Goal: Information Seeking & Learning: Learn about a topic

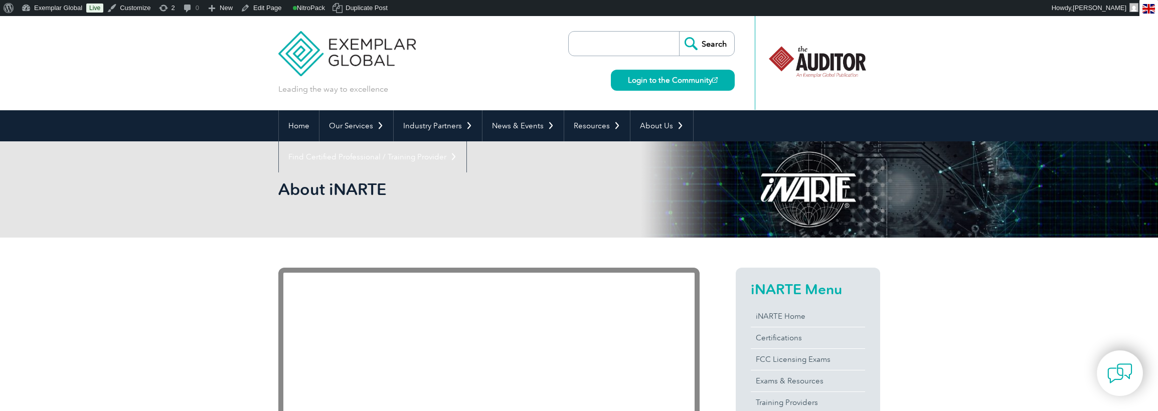
click at [597, 44] on input "search" at bounding box center [626, 44] width 105 height 24
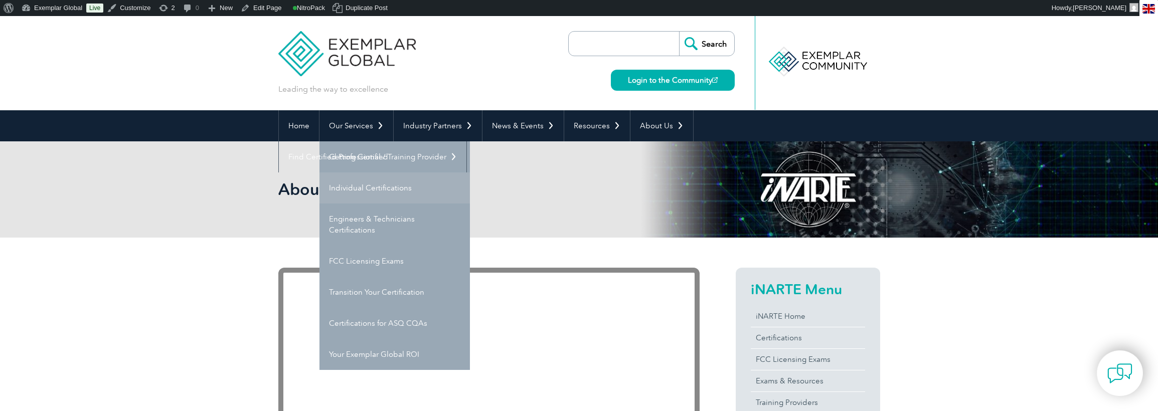
click at [361, 188] on link "Individual Certifications" at bounding box center [395, 188] width 151 height 31
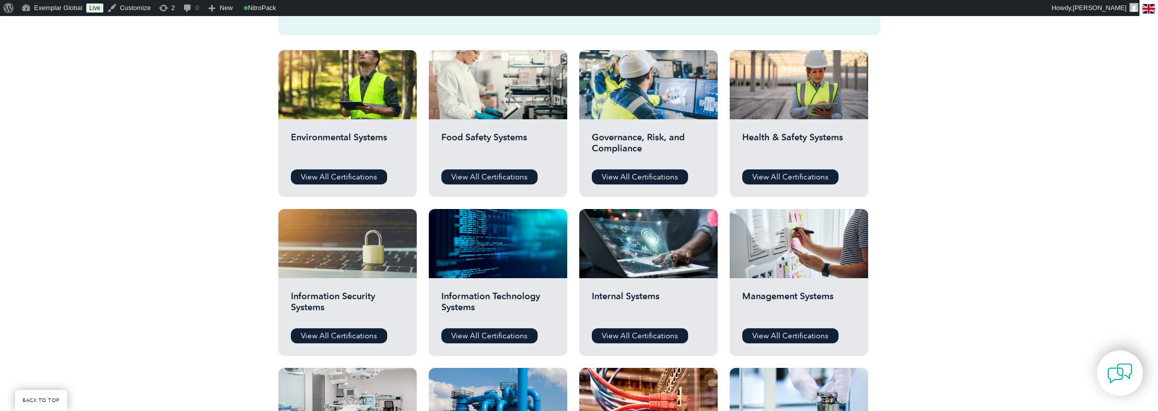
scroll to position [357, 0]
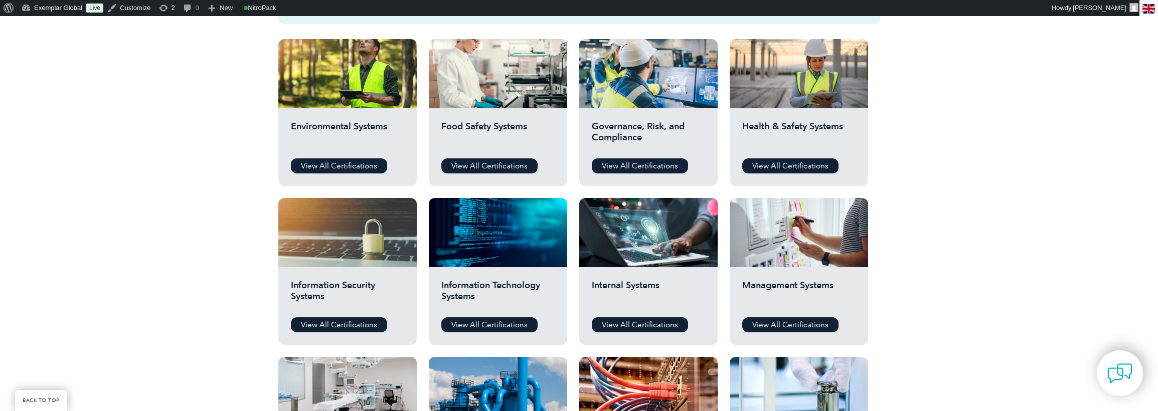
click at [356, 121] on h2 "Environmental Systems" at bounding box center [347, 136] width 113 height 30
click at [334, 166] on link "View All Certifications" at bounding box center [339, 166] width 96 height 15
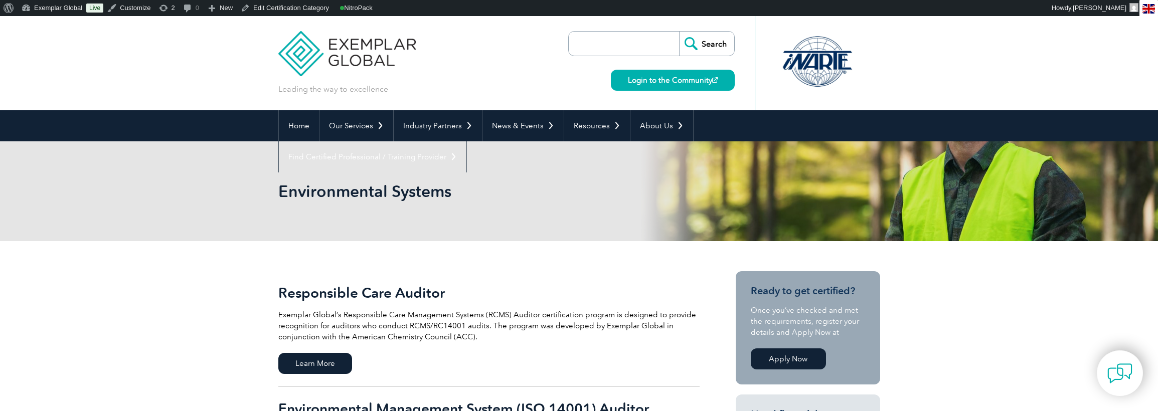
click at [406, 294] on h2 "Responsible Care Auditor" at bounding box center [488, 293] width 421 height 16
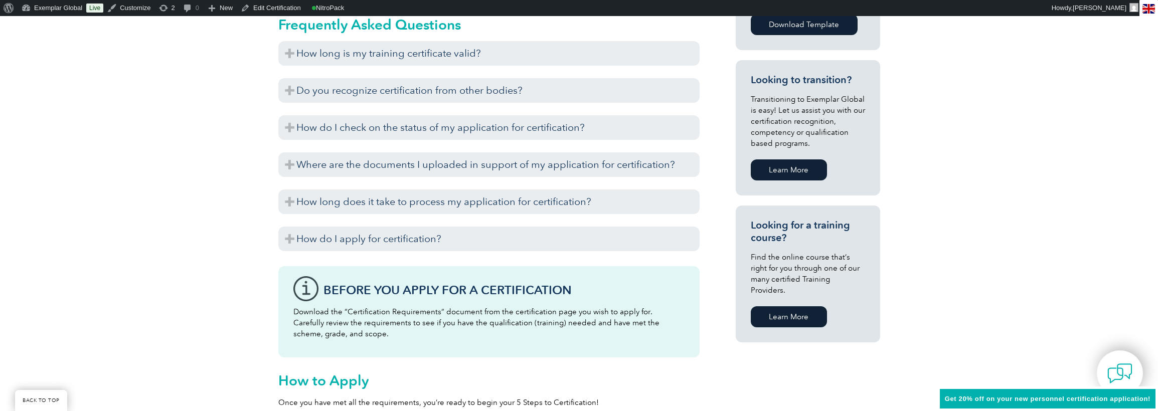
scroll to position [577, 0]
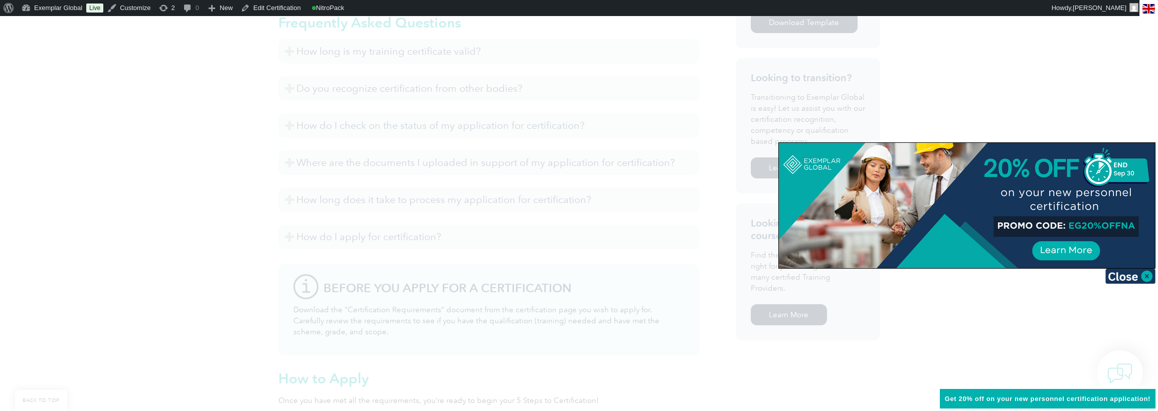
click at [951, 230] on div at bounding box center [967, 205] width 376 height 125
